Goal: Browse casually: Explore the website without a specific task or goal

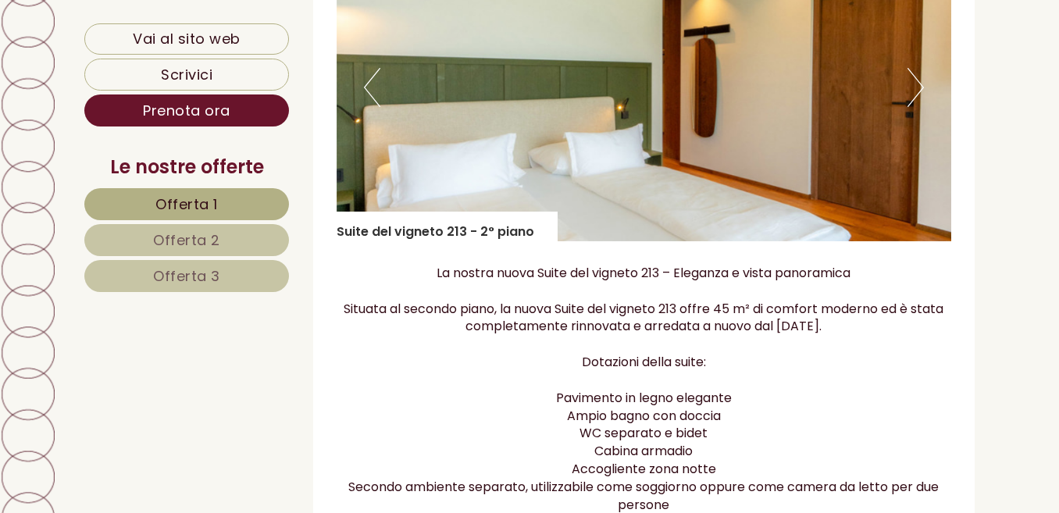
scroll to position [1094, 0]
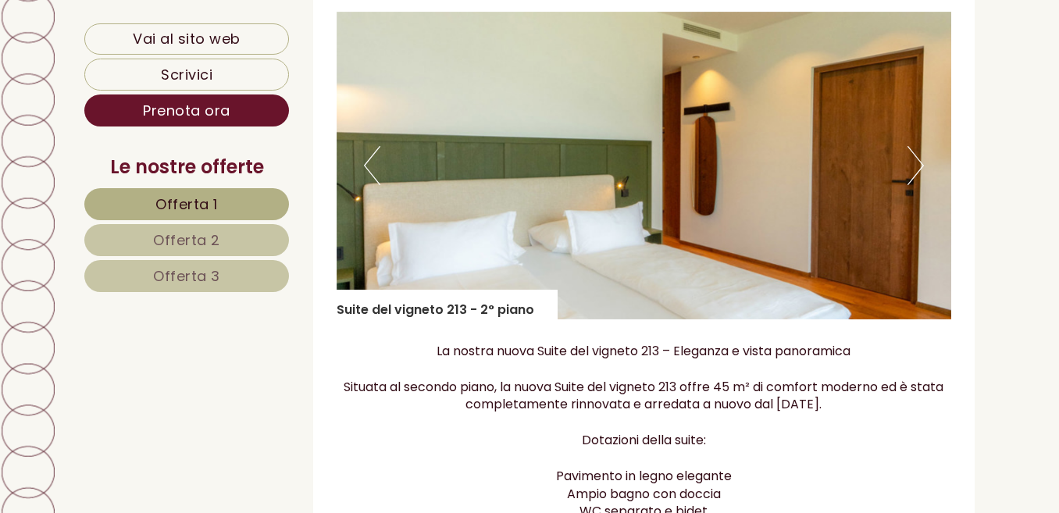
click at [369, 166] on button "Previous" at bounding box center [372, 165] width 16 height 39
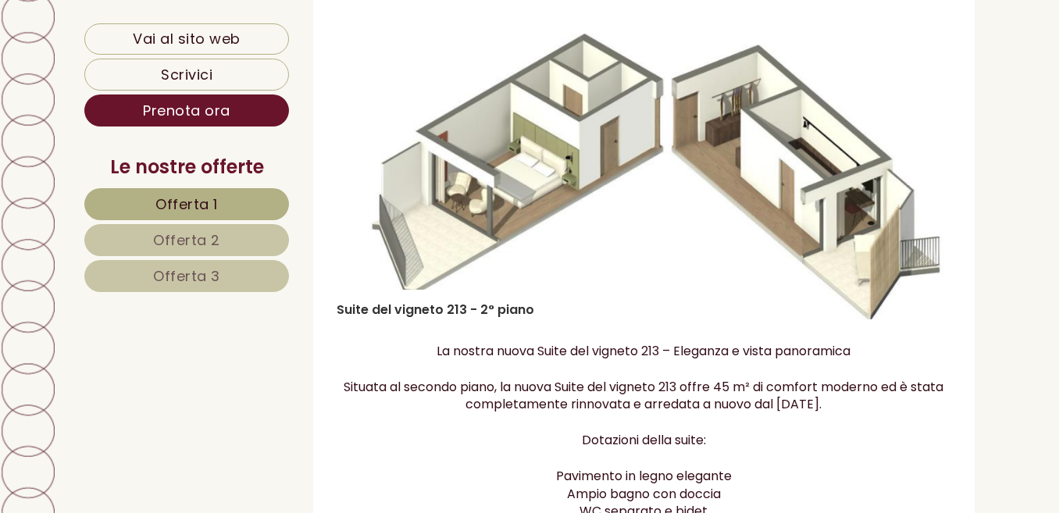
click at [369, 166] on button "Previous" at bounding box center [372, 165] width 16 height 39
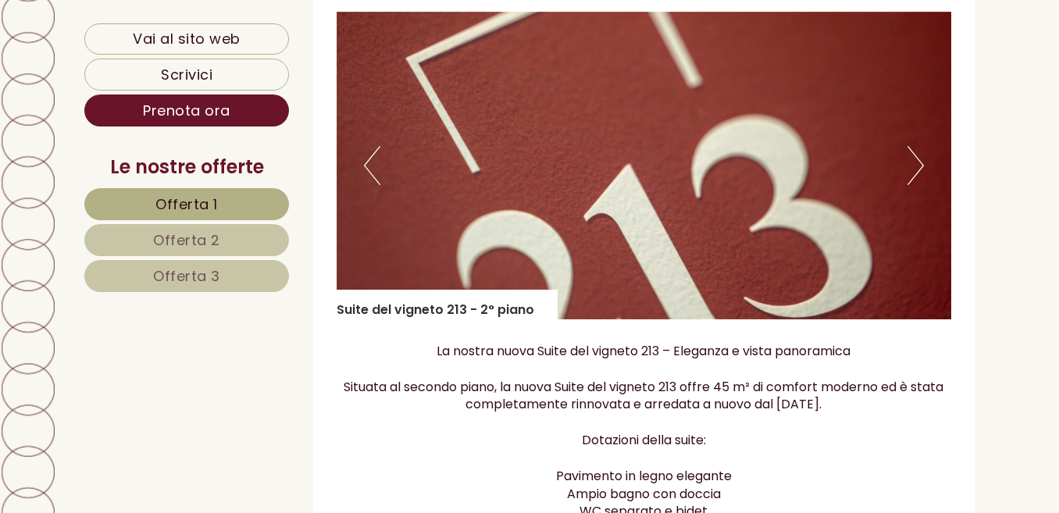
click at [369, 166] on button "Previous" at bounding box center [372, 165] width 16 height 39
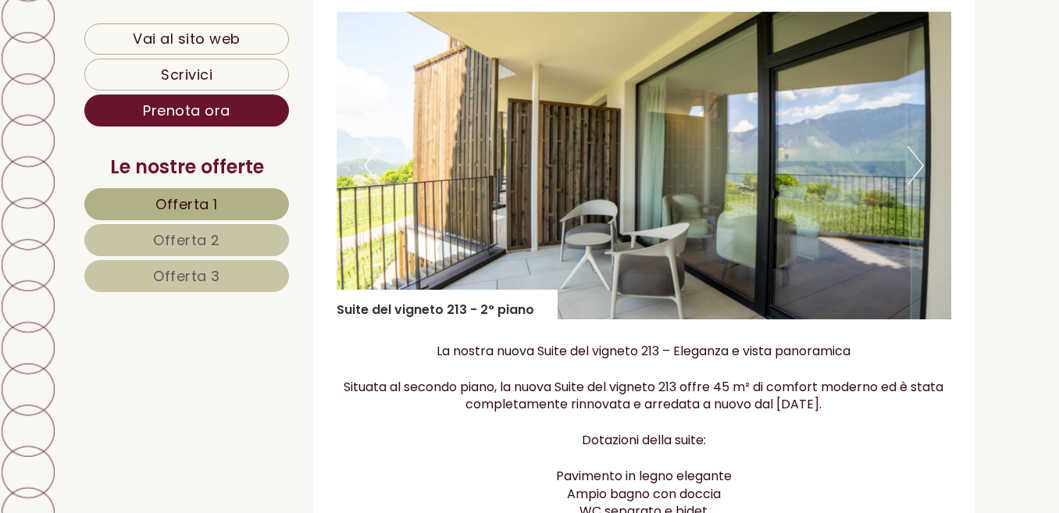
click at [369, 166] on button "Previous" at bounding box center [372, 165] width 16 height 39
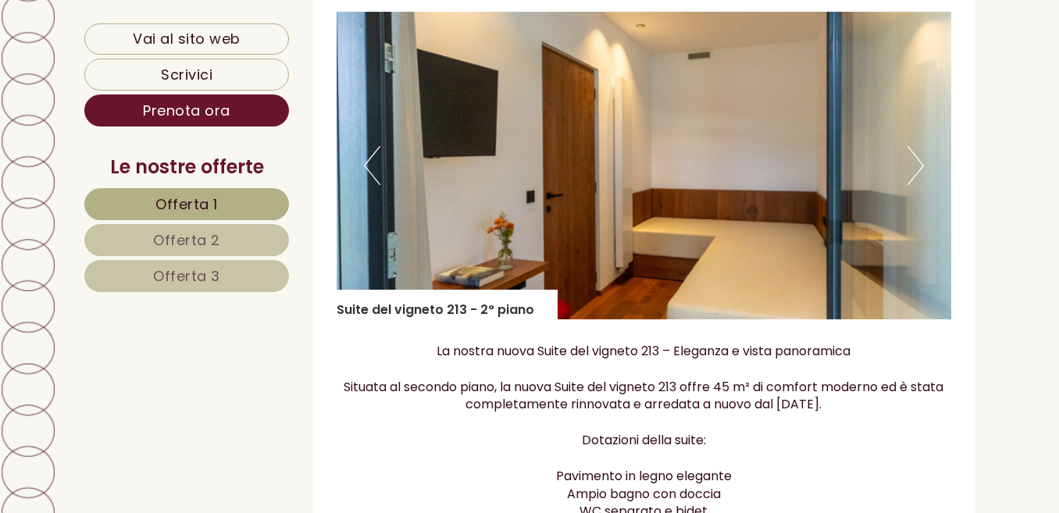
click at [369, 166] on button "Previous" at bounding box center [372, 165] width 16 height 39
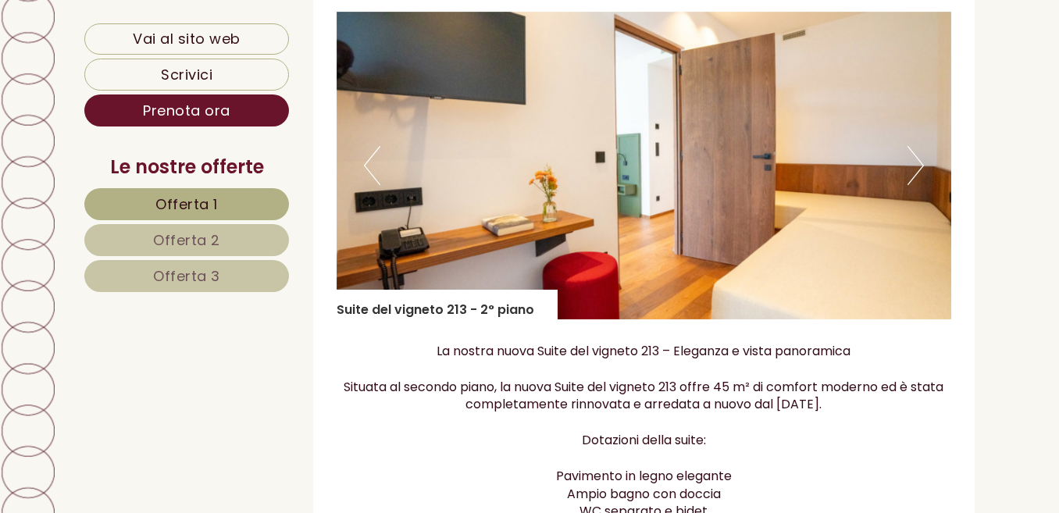
click at [369, 166] on button "Previous" at bounding box center [372, 165] width 16 height 39
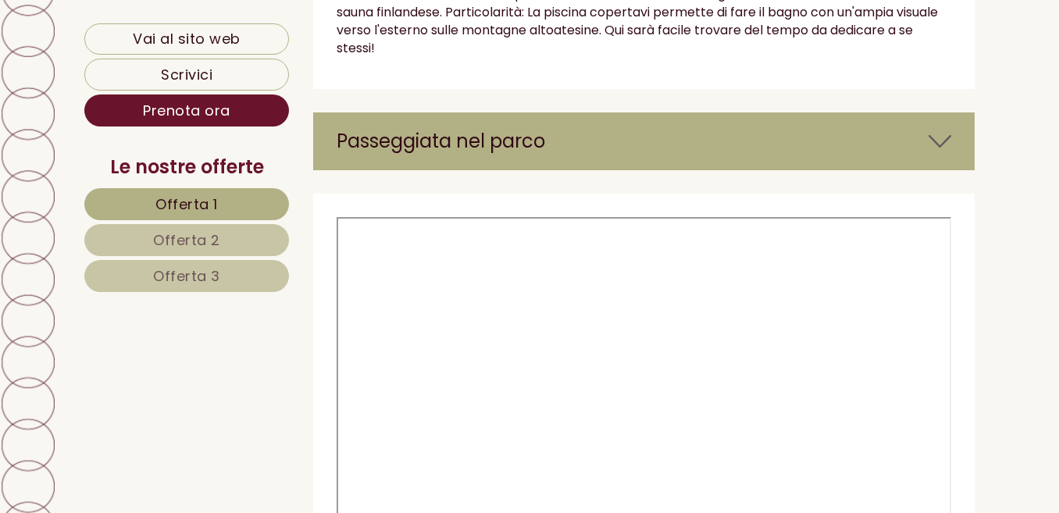
scroll to position [6796, 0]
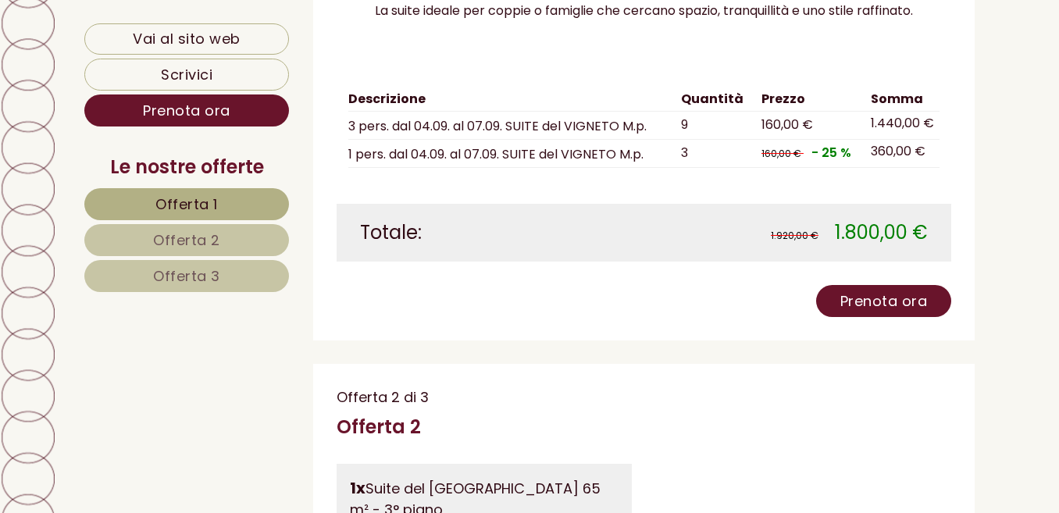
scroll to position [1797, 0]
